Goal: Navigation & Orientation: Understand site structure

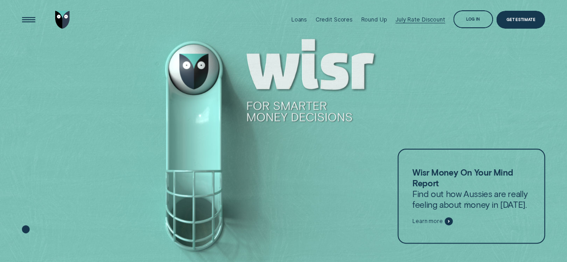
click at [417, 23] on div "July Rate Discount" at bounding box center [420, 20] width 50 height 40
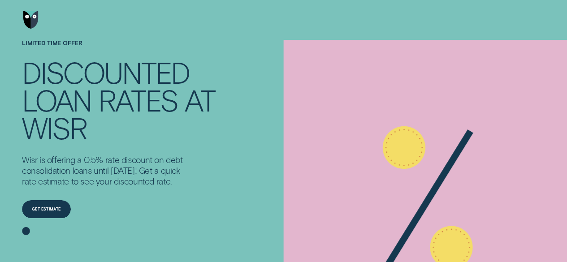
click at [30, 19] on img "Go to home page" at bounding box center [30, 20] width 15 height 18
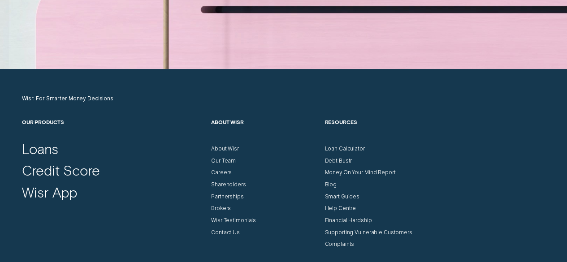
scroll to position [2509, 0]
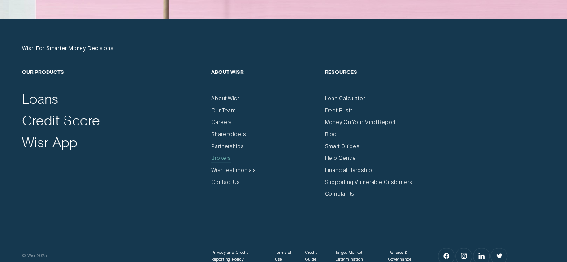
click at [216, 156] on div "Brokers" at bounding box center [221, 158] width 20 height 7
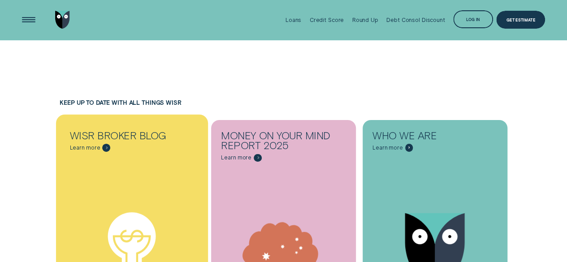
scroll to position [3136, 0]
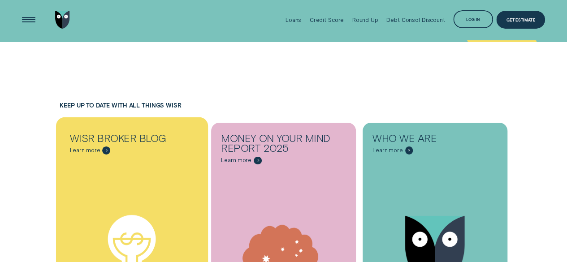
click at [158, 160] on div "Financial Learnings" at bounding box center [132, 252] width 152 height 184
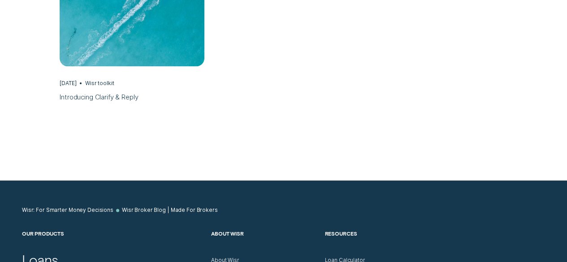
scroll to position [2330, 0]
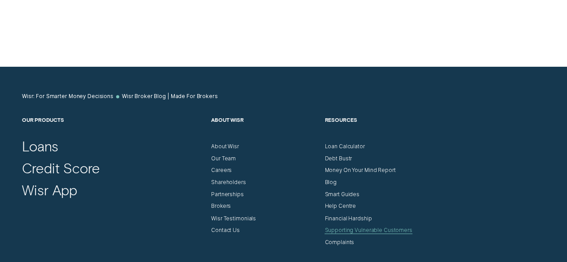
click at [368, 230] on div "Supporting Vulnerable Customers" at bounding box center [367, 230] width 87 height 7
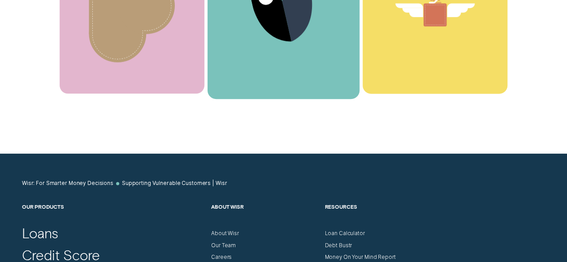
scroll to position [2374, 0]
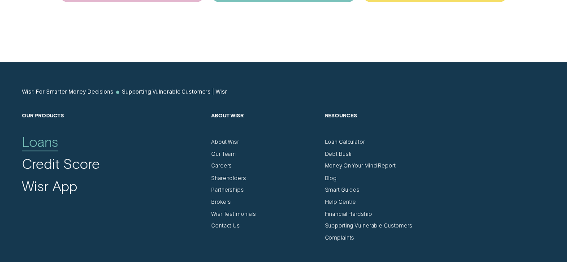
click at [46, 141] on div "Loans" at bounding box center [40, 141] width 36 height 17
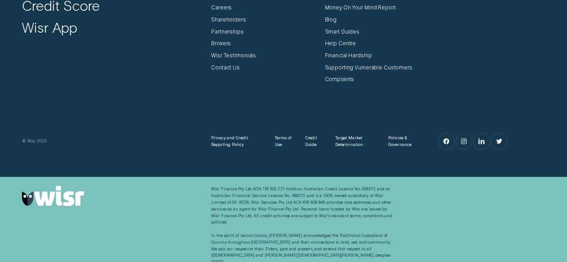
scroll to position [3079, 0]
